Goal: Information Seeking & Learning: Learn about a topic

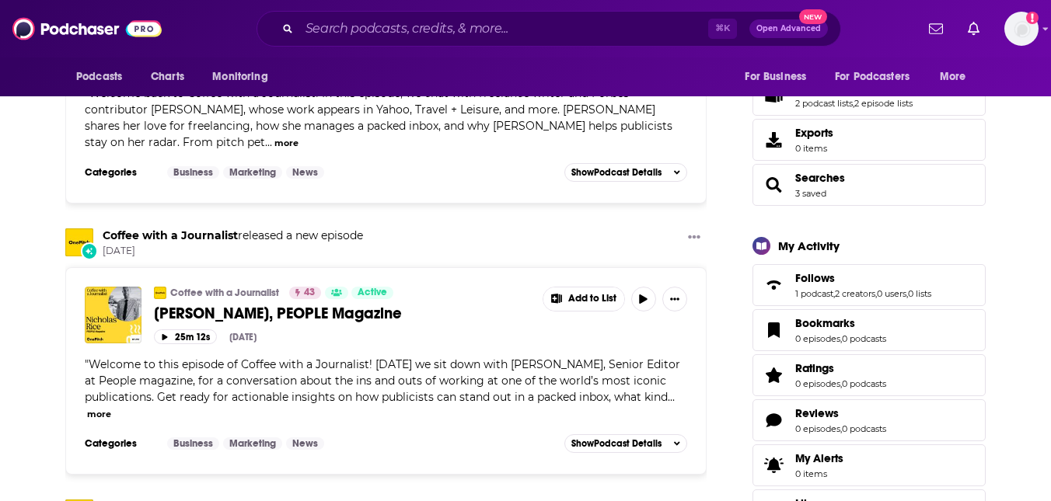
scroll to position [317, 0]
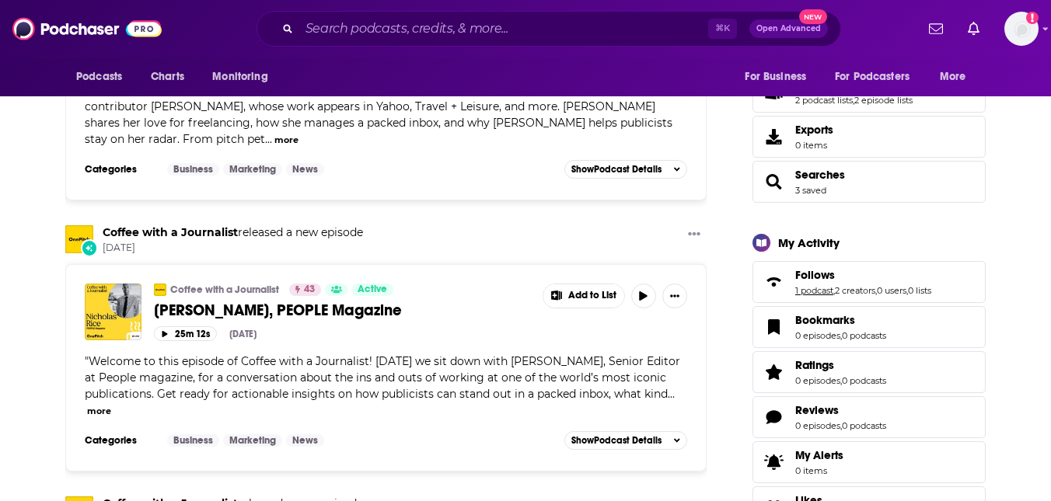
click at [812, 294] on link "1 podcast" at bounding box center [814, 290] width 38 height 11
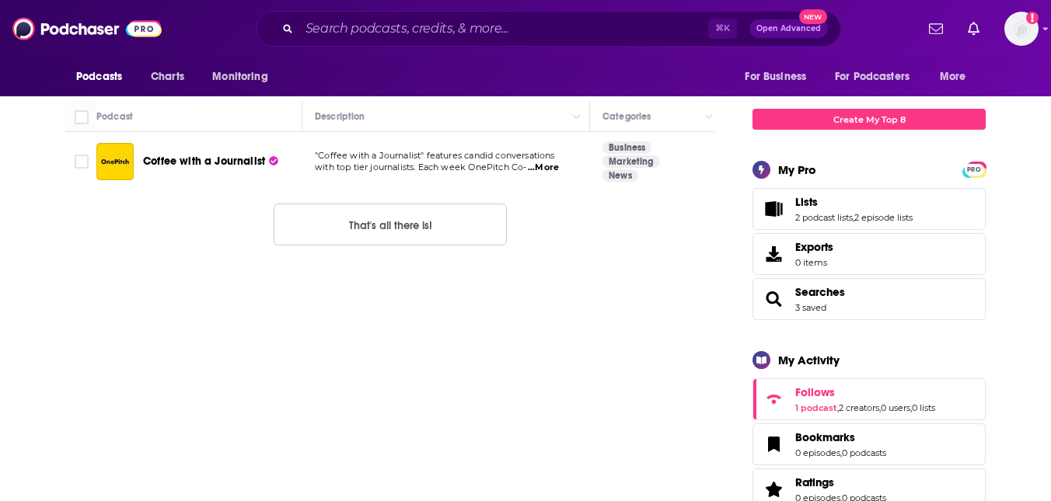
scroll to position [340, 0]
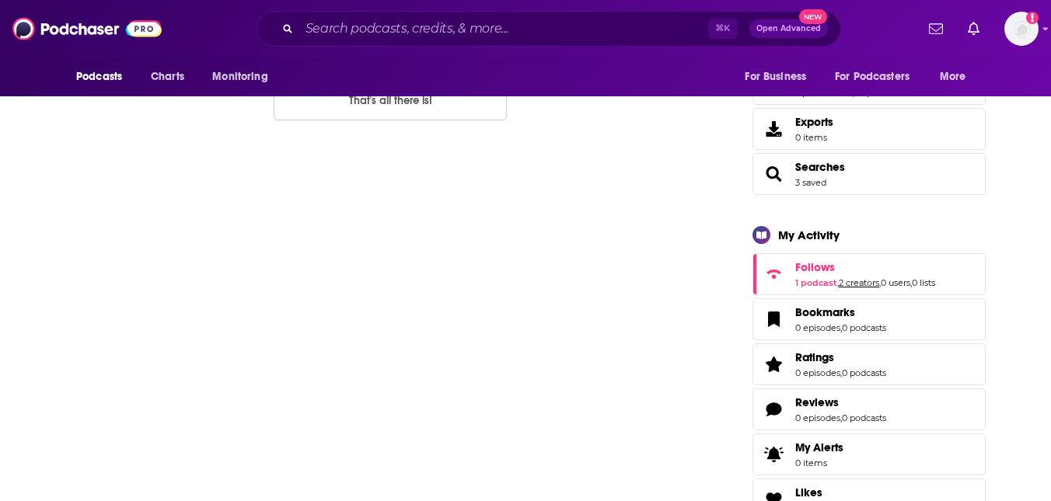
click at [859, 280] on link "2 creators" at bounding box center [858, 282] width 40 height 11
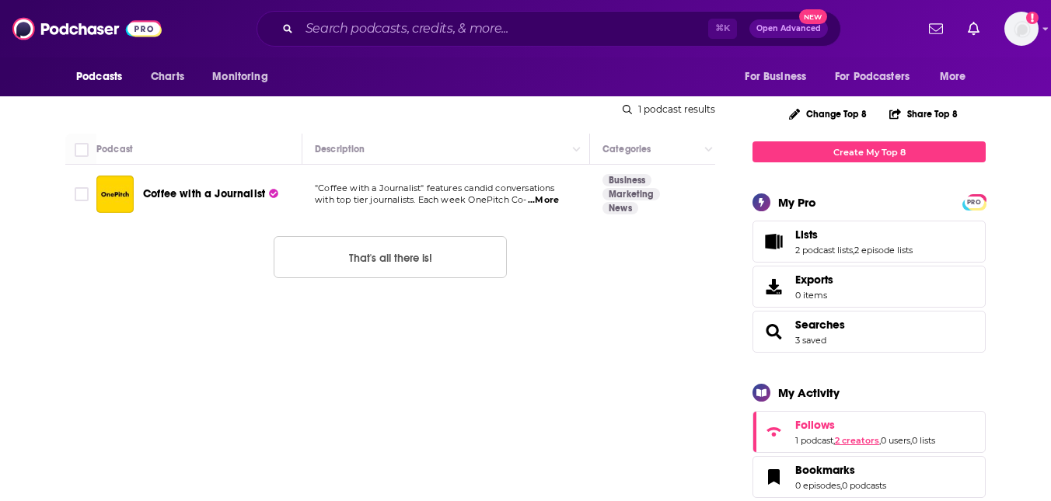
scroll to position [217, 0]
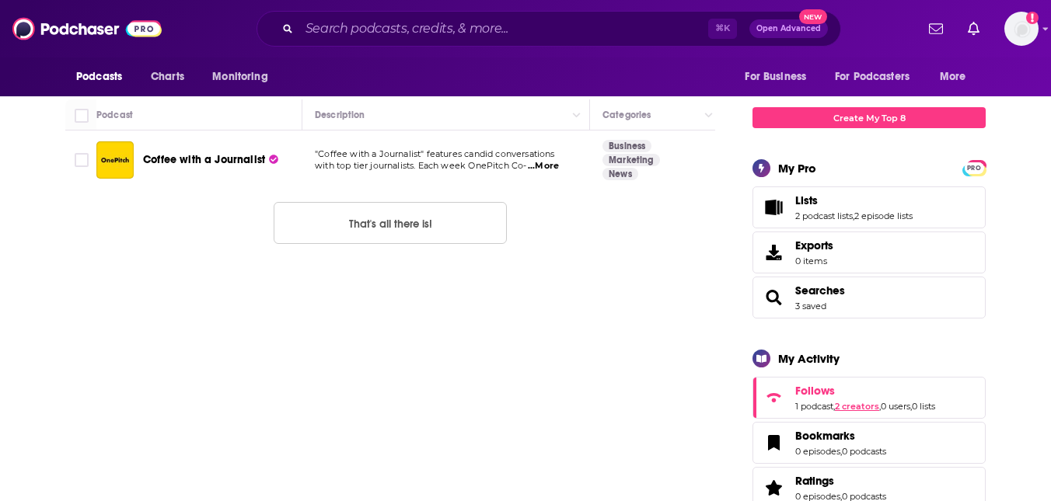
click at [852, 408] on link "2 creators" at bounding box center [857, 406] width 44 height 11
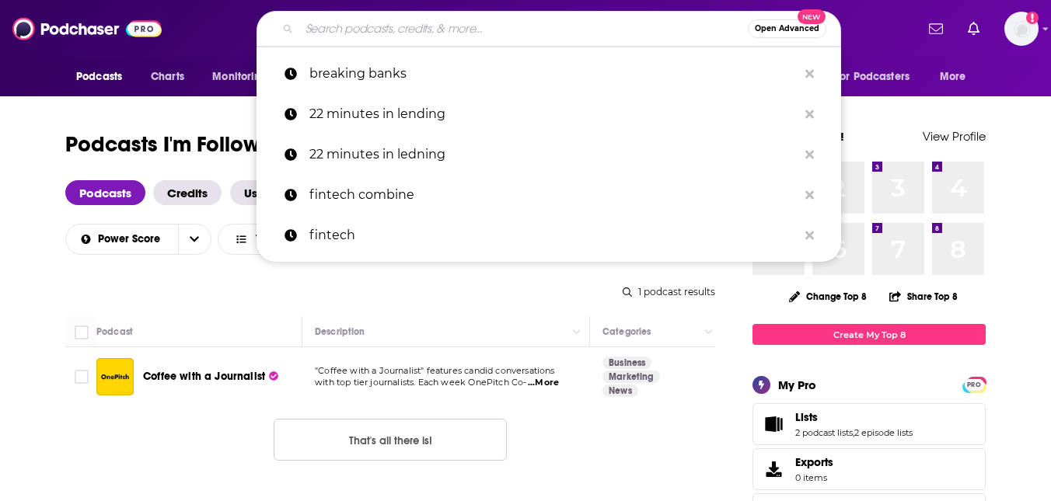
click at [429, 24] on input "Search podcasts, credits, & more..." at bounding box center [523, 28] width 448 height 25
click at [190, 152] on h1 "Podcasts I'm Following" at bounding box center [177, 145] width 225 height 28
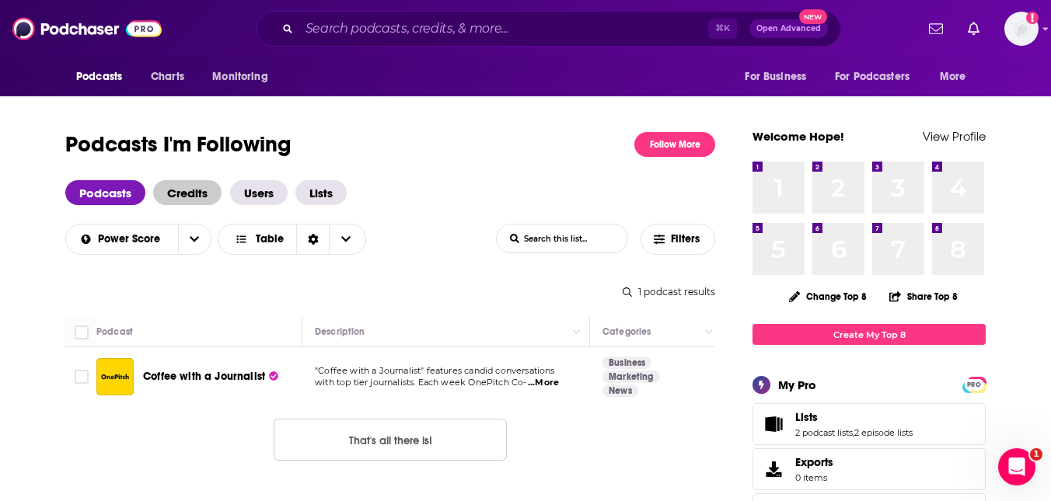
click at [187, 186] on span "Credits" at bounding box center [187, 192] width 68 height 25
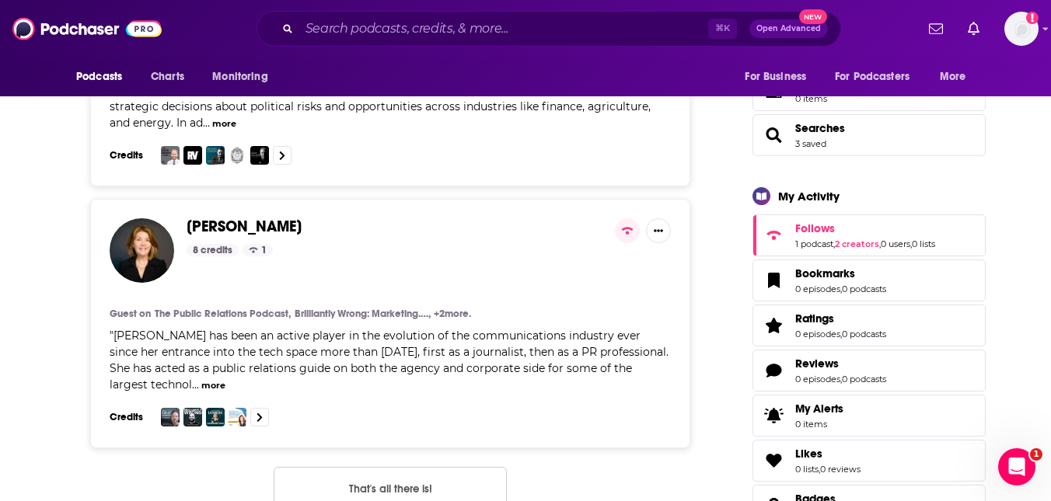
scroll to position [396, 0]
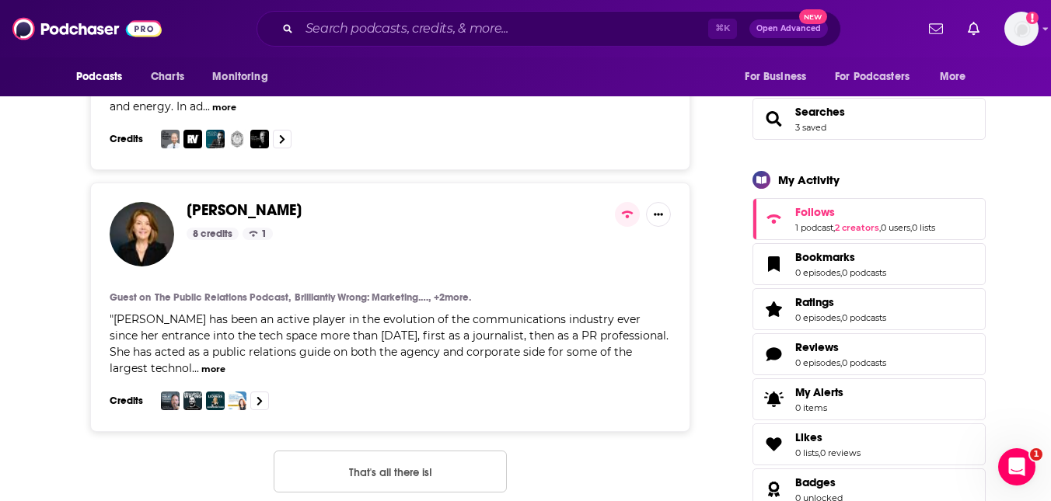
click at [255, 214] on span "[PERSON_NAME]" at bounding box center [244, 209] width 115 height 19
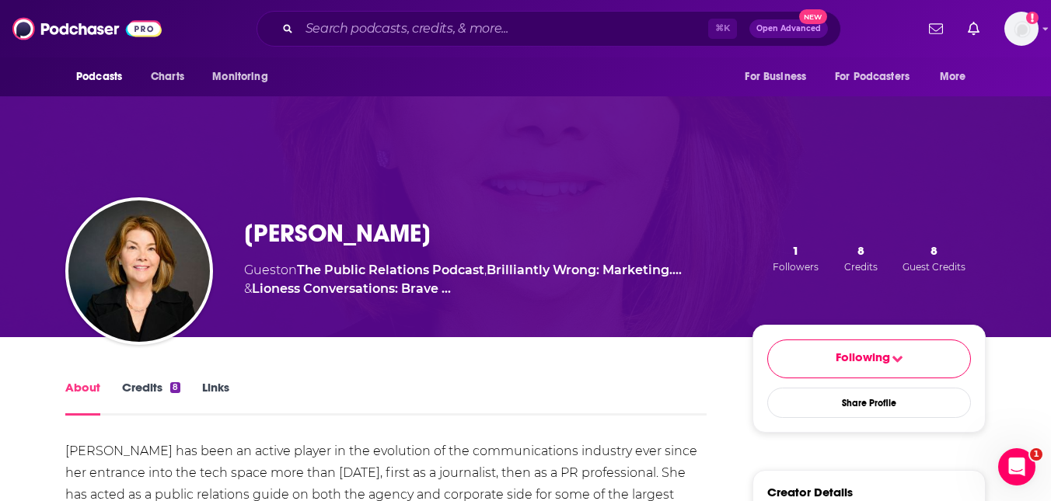
click at [134, 389] on link "Credits 8" at bounding box center [151, 398] width 58 height 36
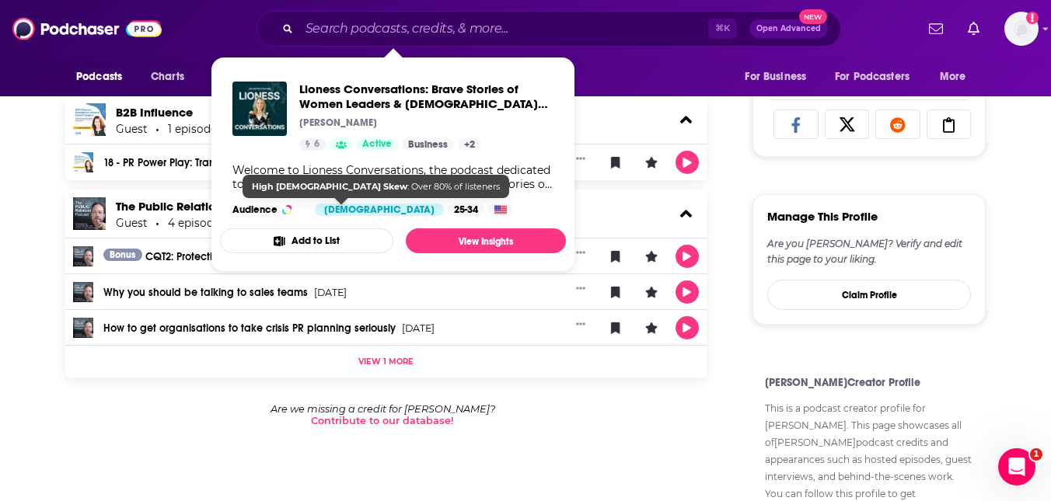
scroll to position [747, 0]
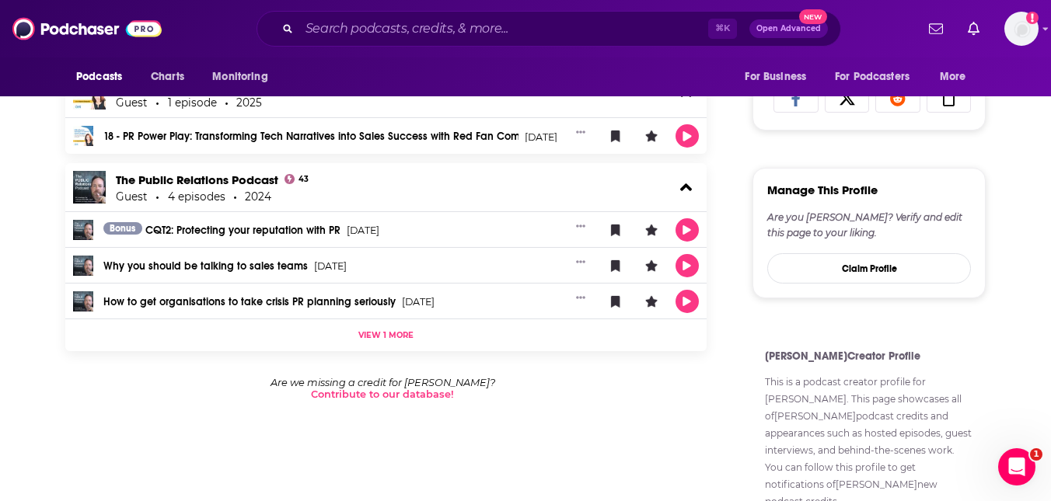
click at [176, 361] on div "The Public Relations Podcast 43 Guest 4 episodes 2024 Bonus CQT2: Protecting yo…" at bounding box center [385, 269] width 641 height 213
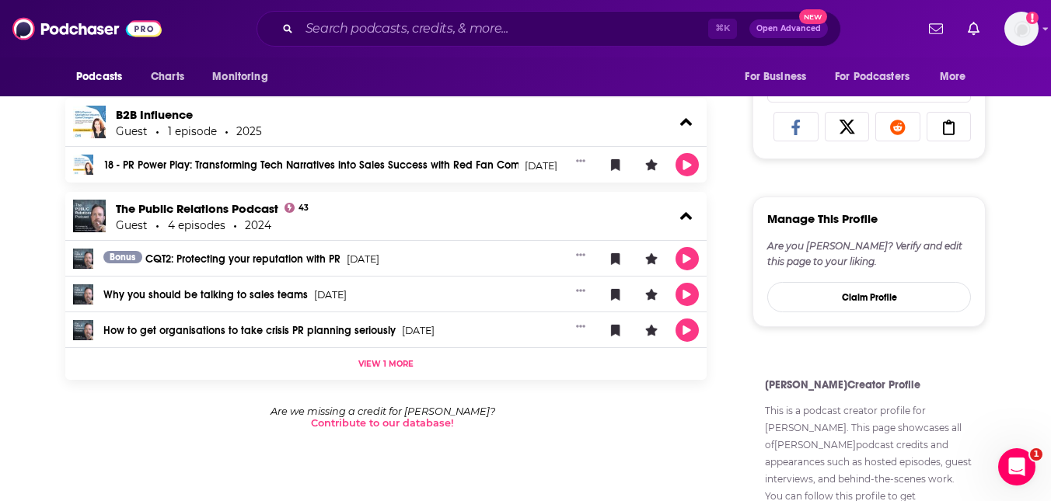
scroll to position [699, 0]
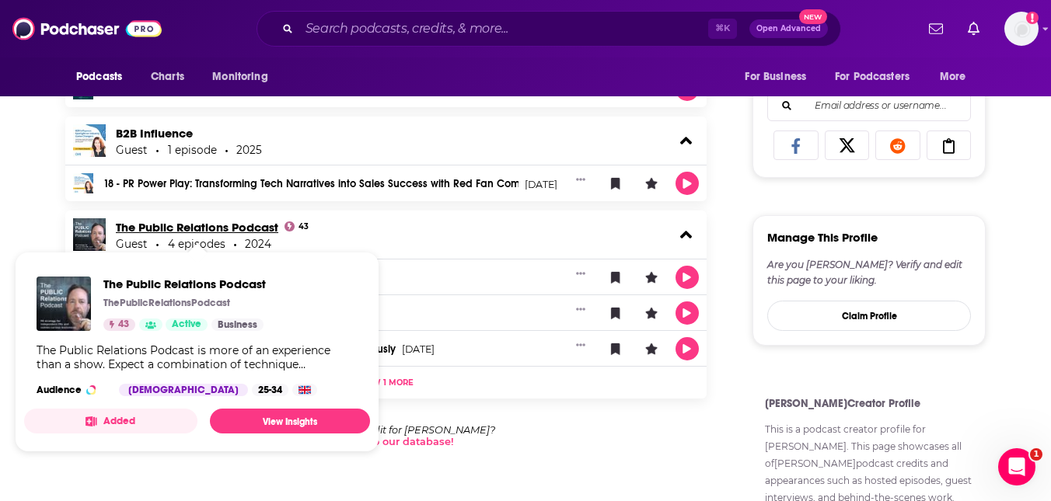
click at [232, 229] on link "The Public Relations Podcast" at bounding box center [197, 227] width 162 height 15
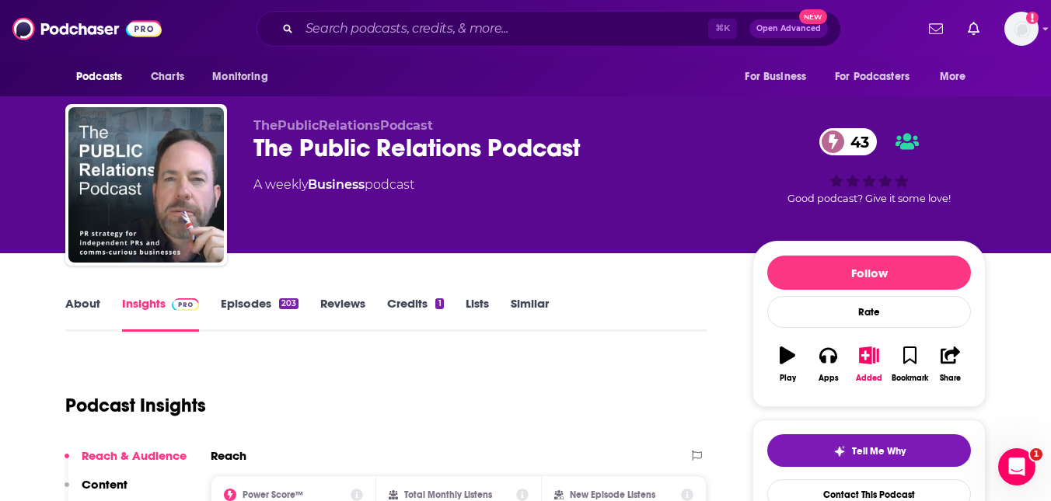
click at [254, 295] on div "About Insights Episodes 203 Reviews Credits 1 Lists Similar" at bounding box center [385, 313] width 641 height 38
click at [249, 309] on link "Episodes 203" at bounding box center [260, 314] width 78 height 36
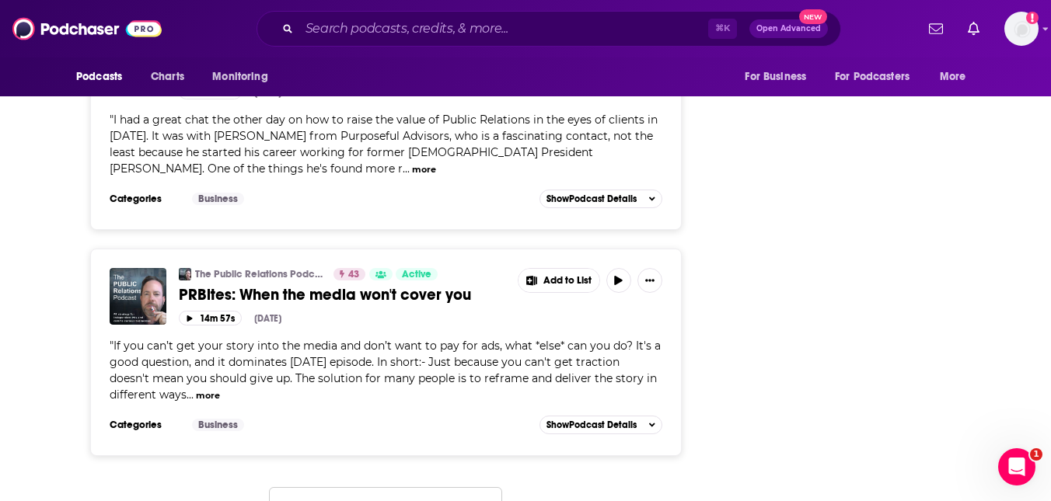
scroll to position [5892, 0]
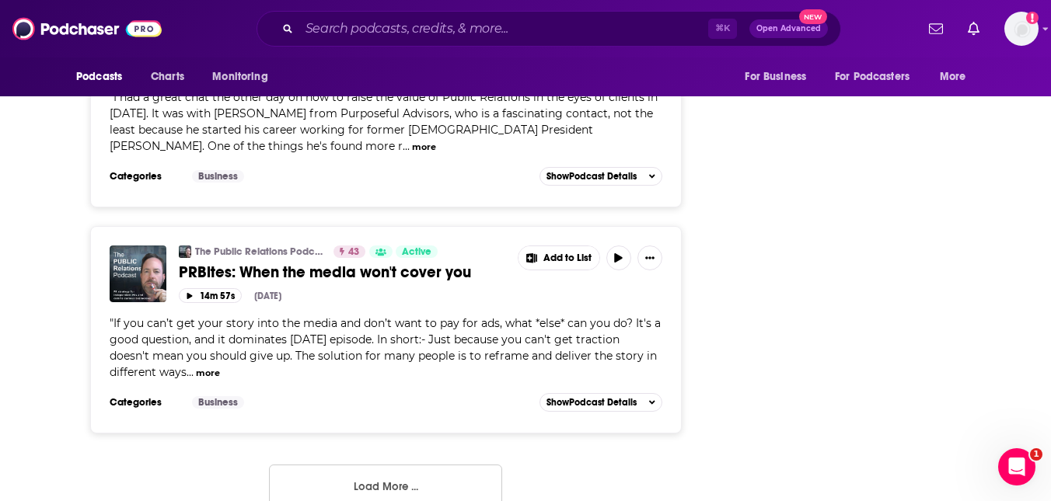
click at [353, 465] on button "Load More ..." at bounding box center [385, 486] width 233 height 42
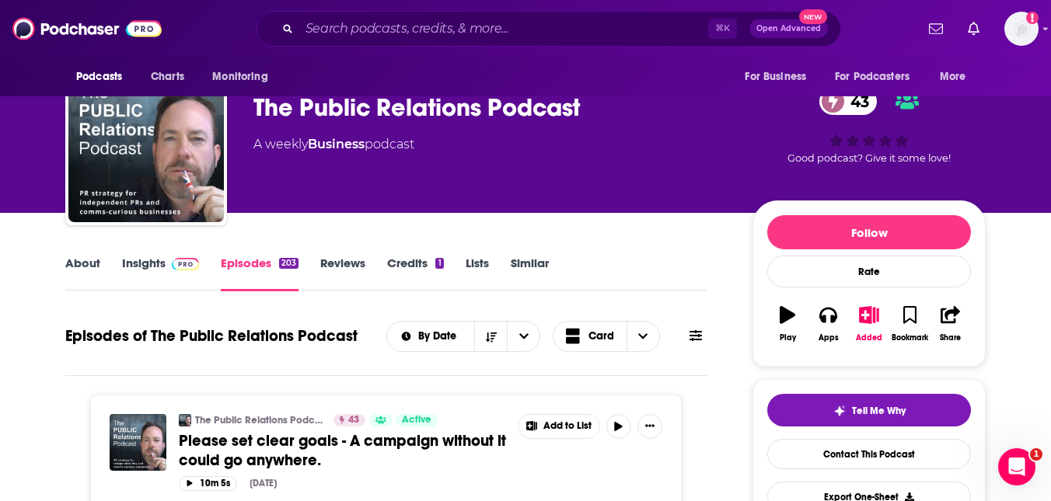
scroll to position [0, 0]
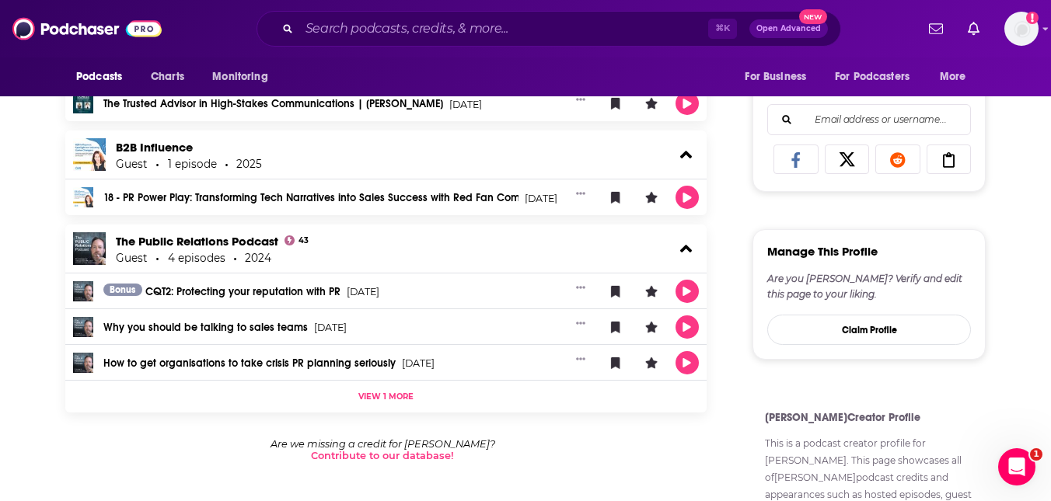
scroll to position [697, 0]
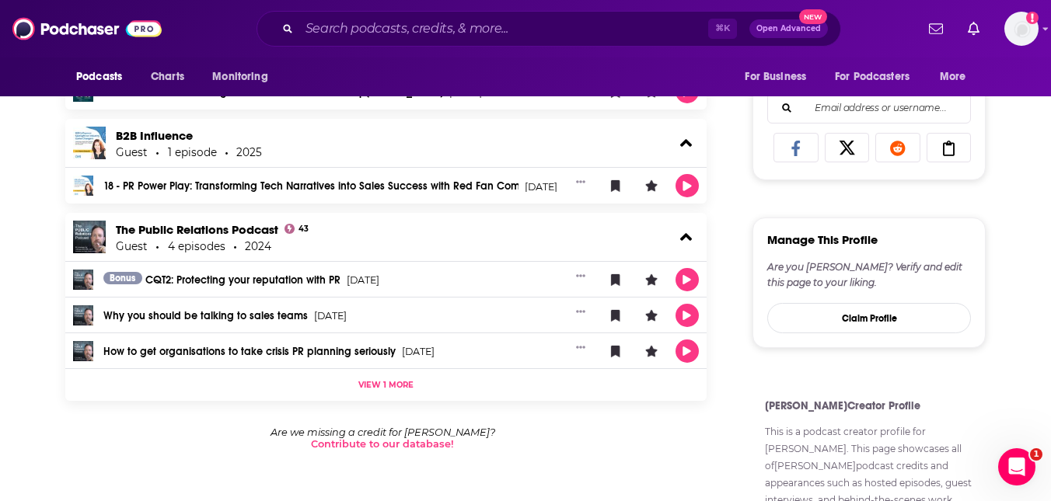
click at [248, 283] on link "CQT2: Protecting your reputation with PR" at bounding box center [242, 281] width 195 height 18
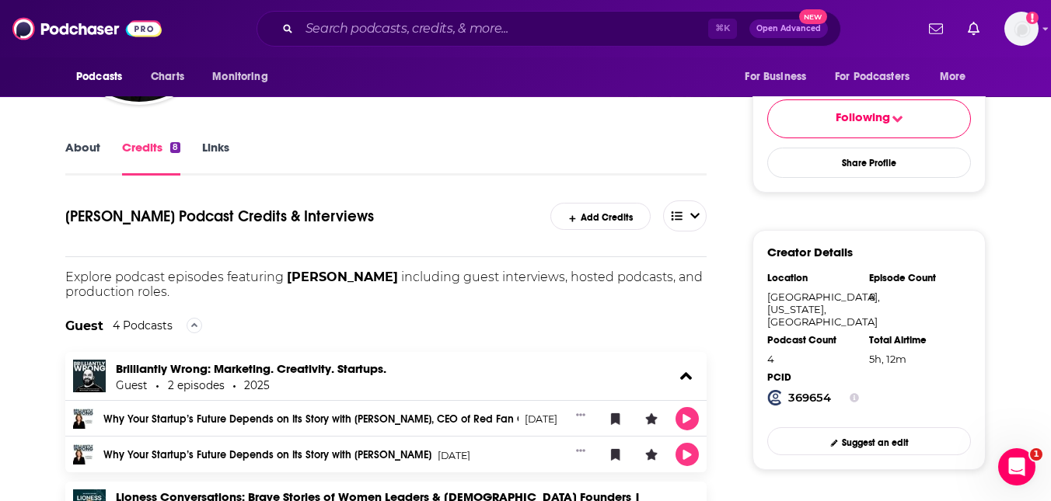
scroll to position [269, 0]
